Goal: Find specific page/section: Find specific page/section

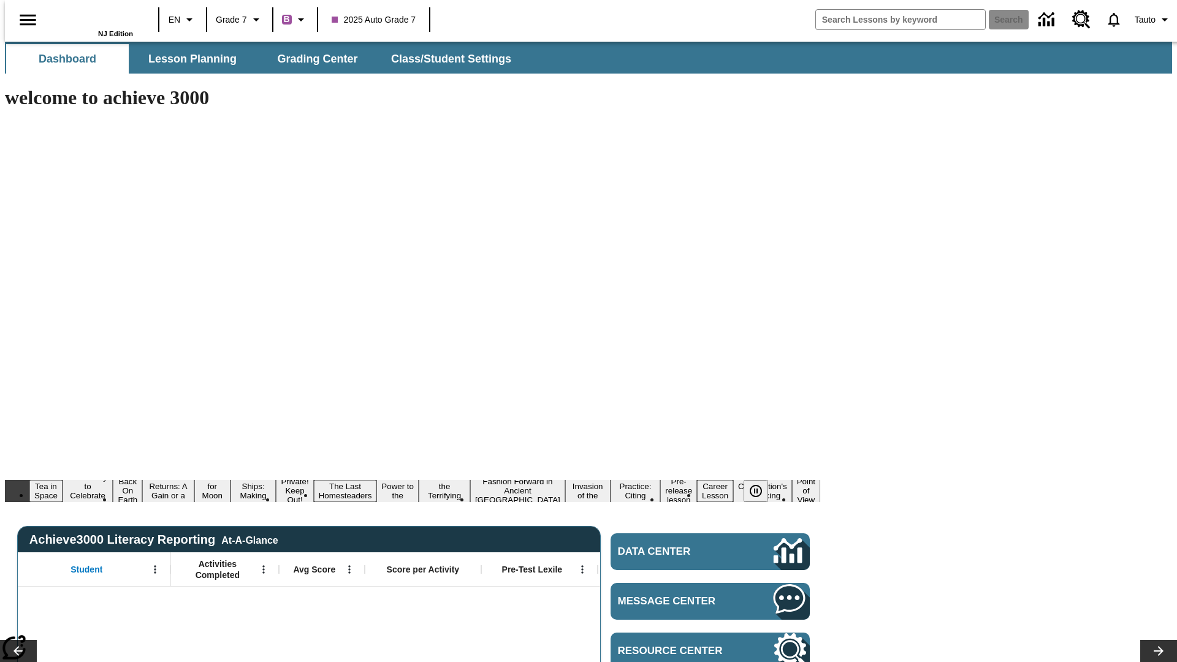
type input "-1"
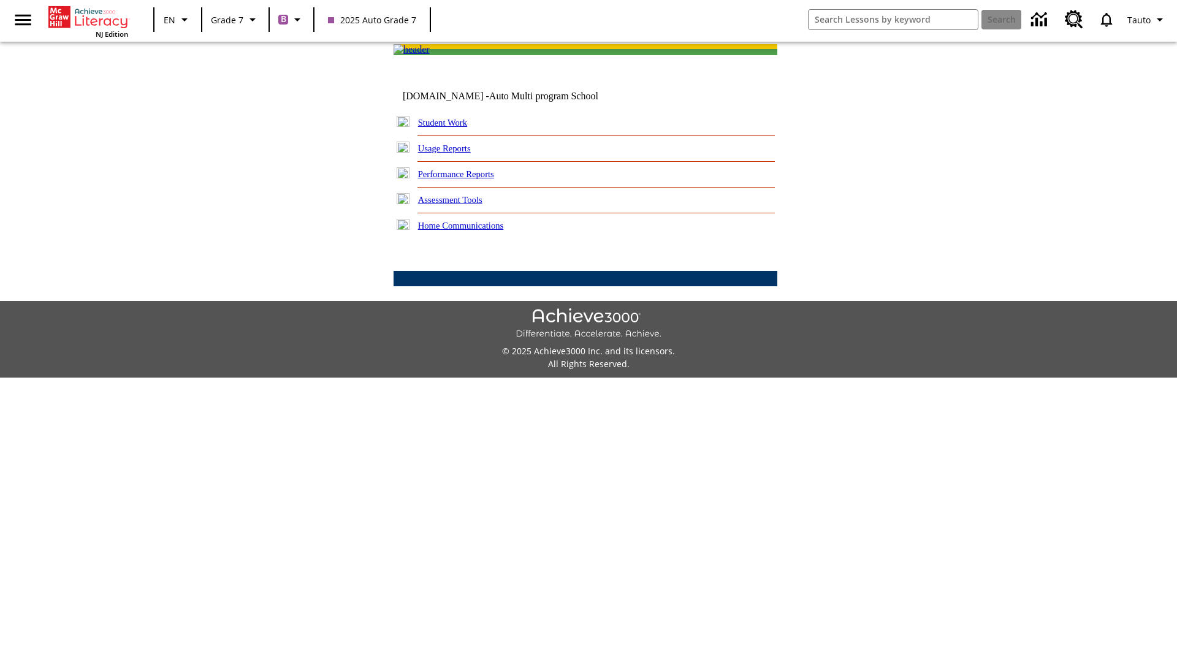
click at [451, 127] on link "Student Work" at bounding box center [442, 123] width 49 height 10
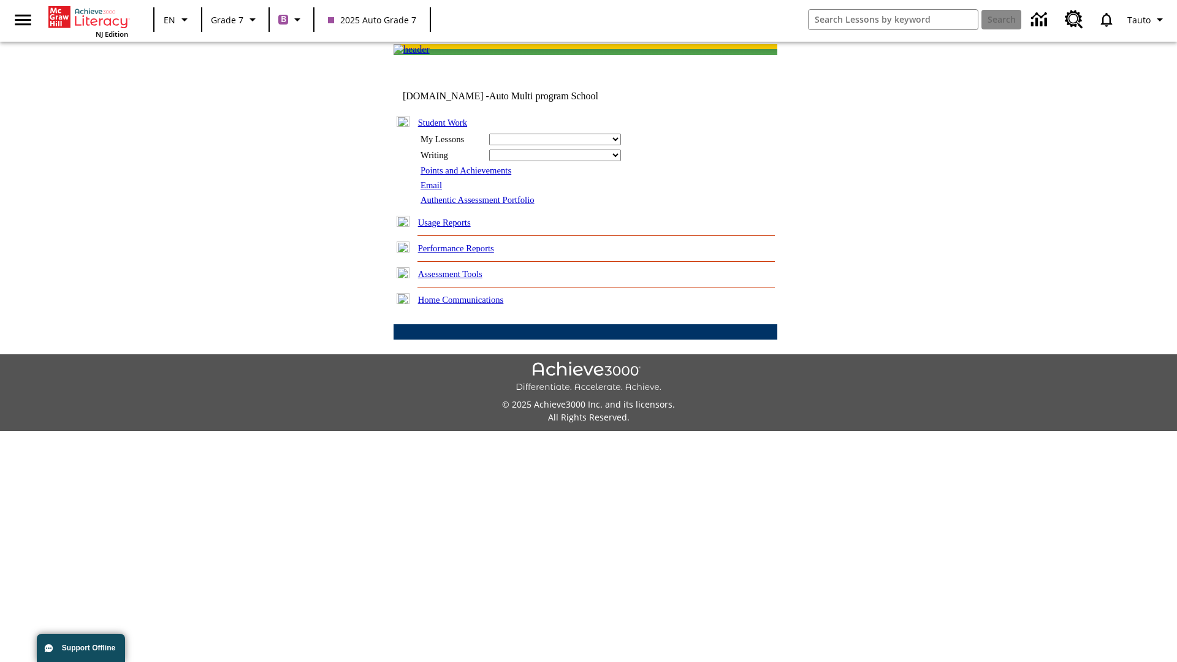
click at [432, 190] on link "Email" at bounding box center [430, 185] width 21 height 10
